Goal: Transaction & Acquisition: Purchase product/service

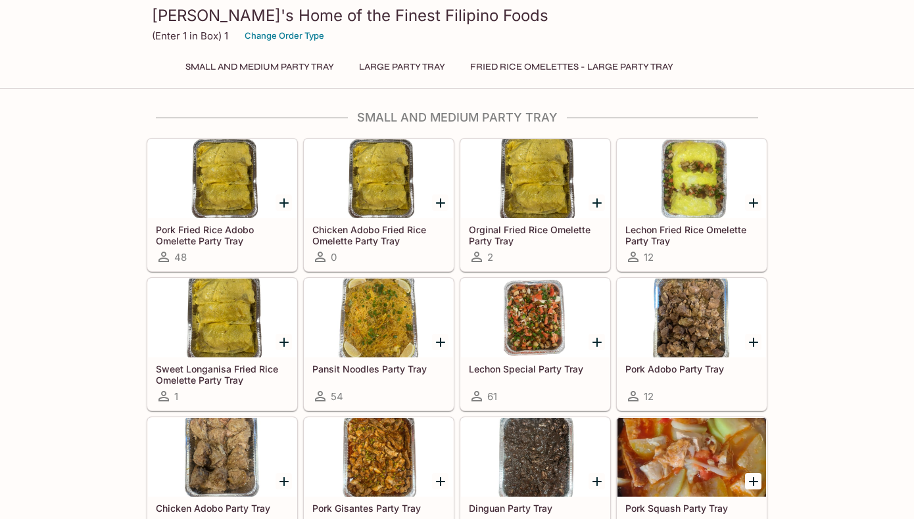
click at [366, 324] on div at bounding box center [378, 318] width 149 height 79
click at [685, 329] on div at bounding box center [691, 318] width 149 height 79
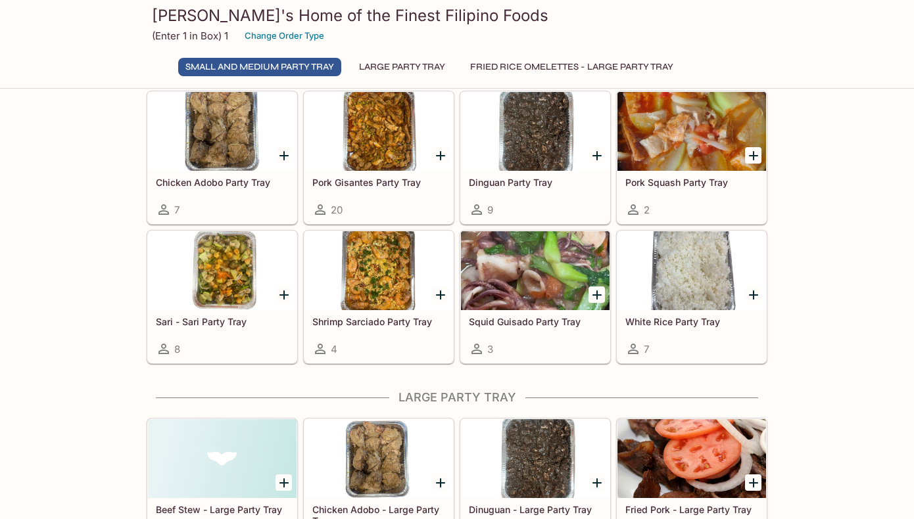
scroll to position [333, 0]
